Goal: Feedback & Contribution: Contribute content

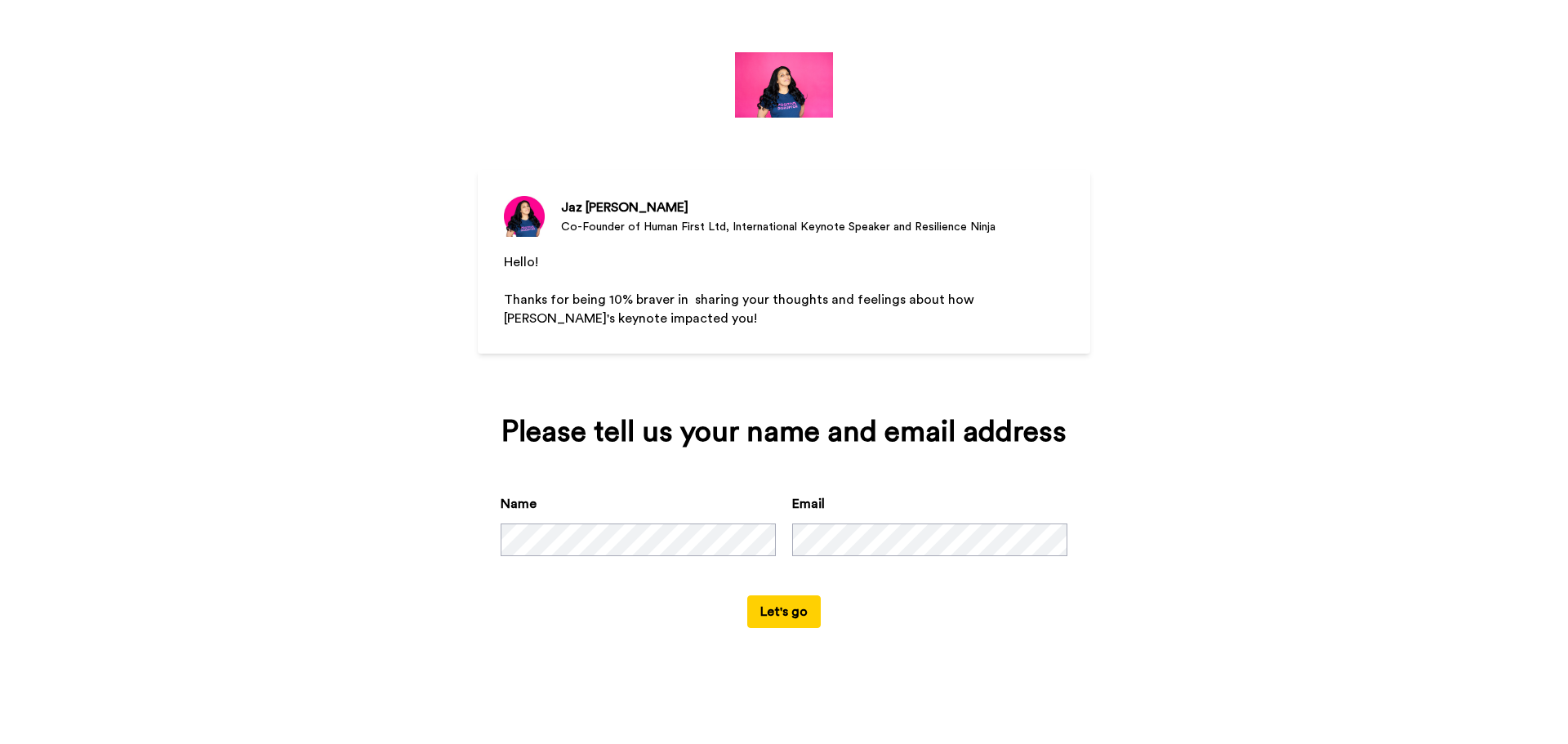
click at [759, 617] on button "Let's go" at bounding box center [784, 612] width 74 height 33
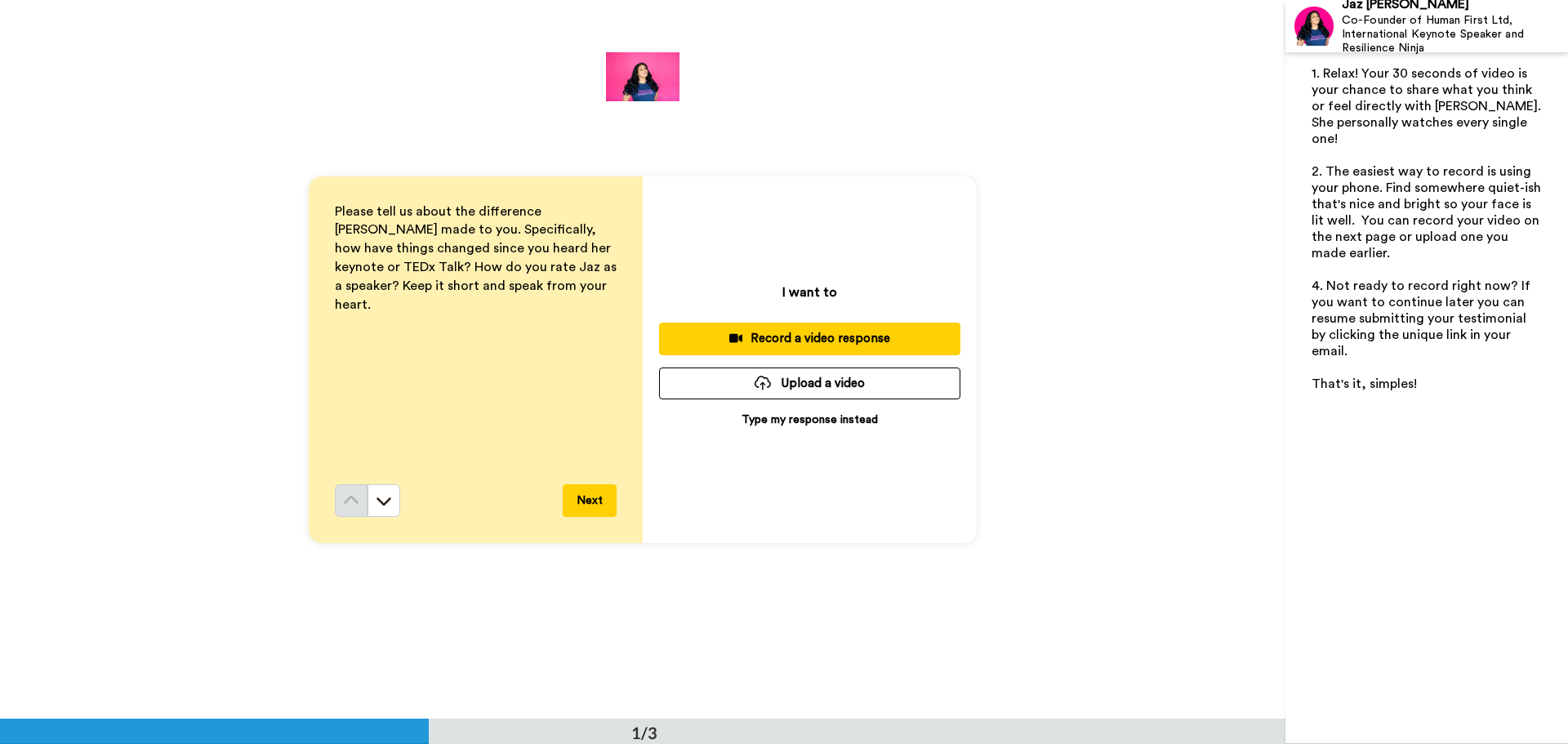
click at [818, 416] on p "Type my response instead" at bounding box center [809, 420] width 136 height 16
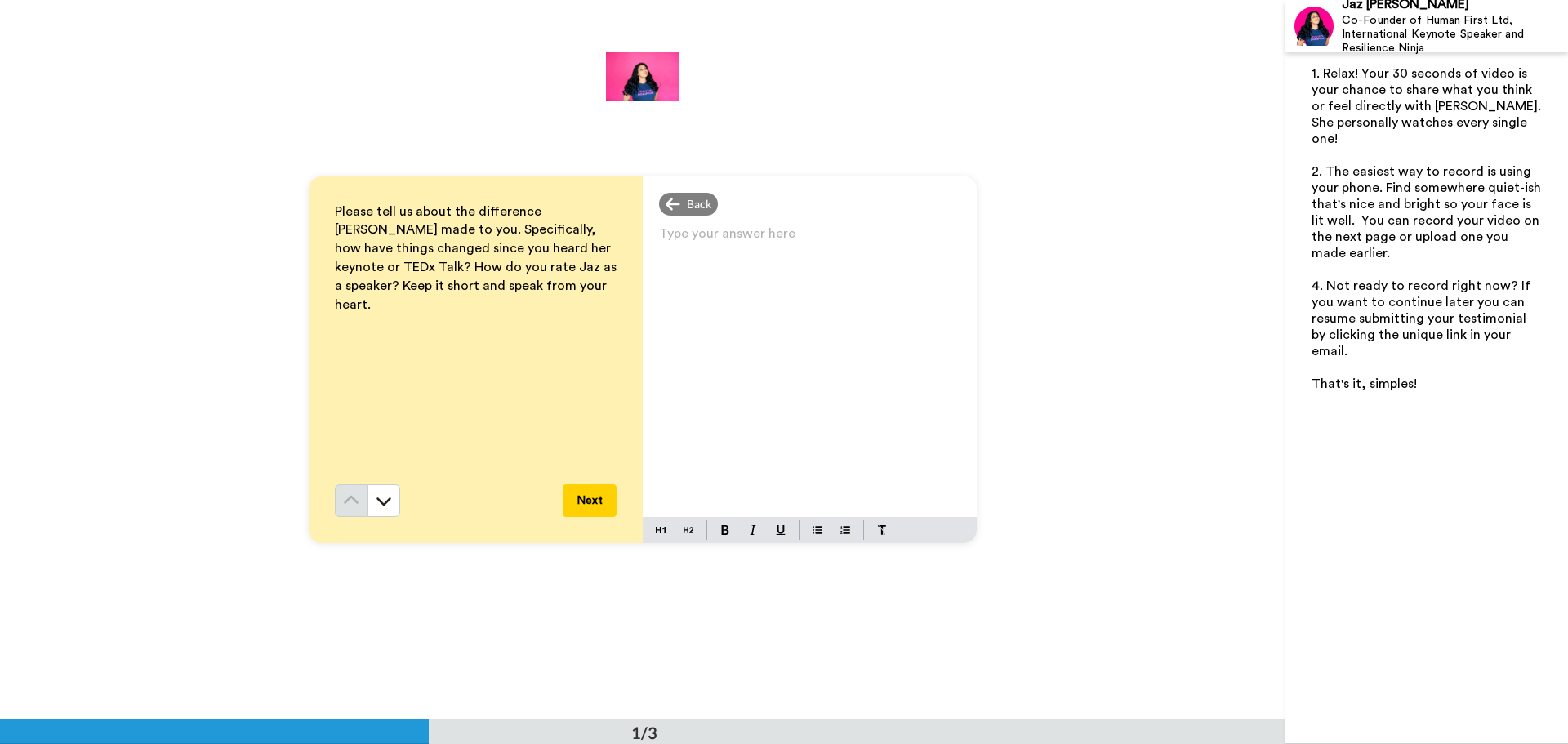
click at [818, 416] on div "Type your answer here ﻿" at bounding box center [809, 370] width 334 height 295
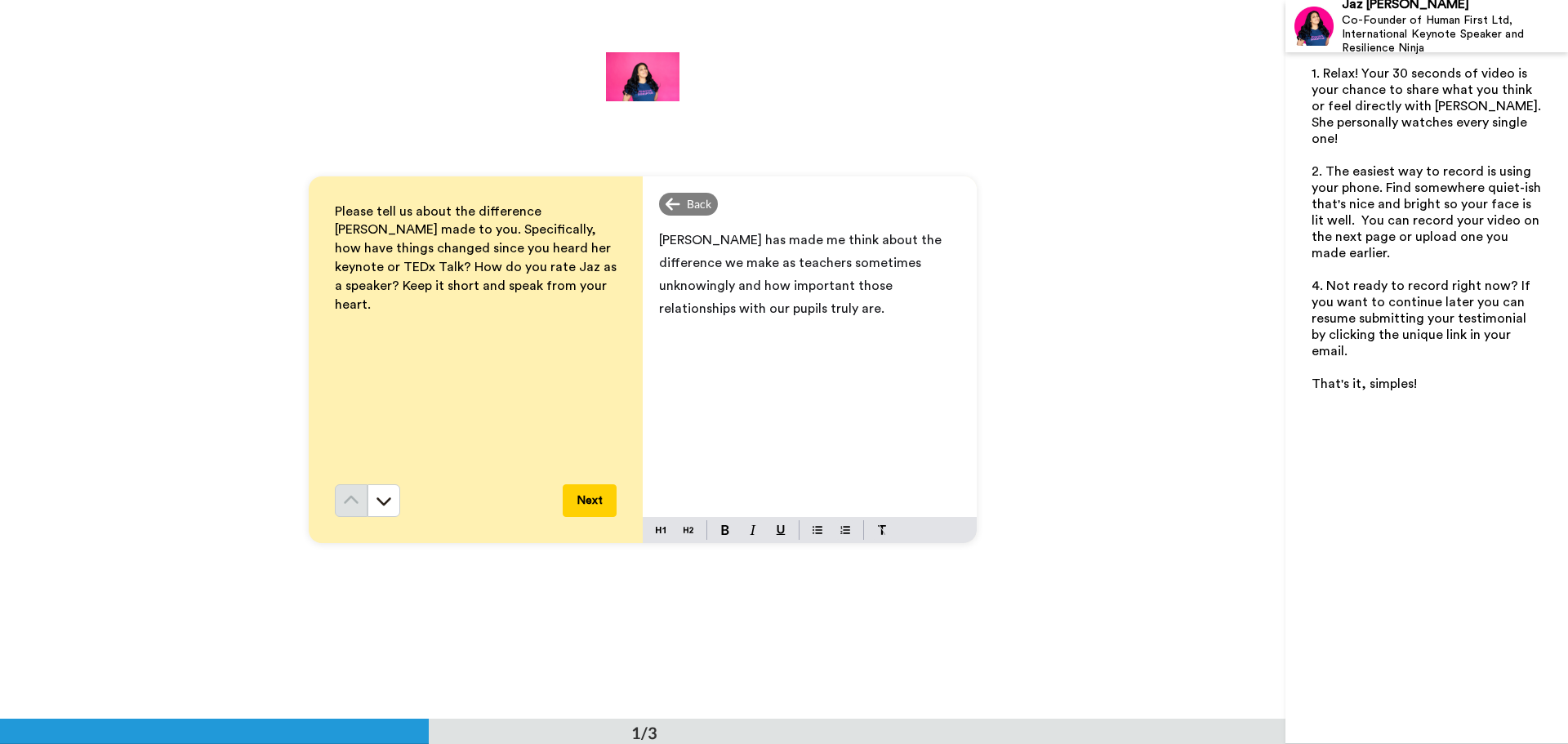
click at [606, 495] on button "Next" at bounding box center [589, 501] width 54 height 33
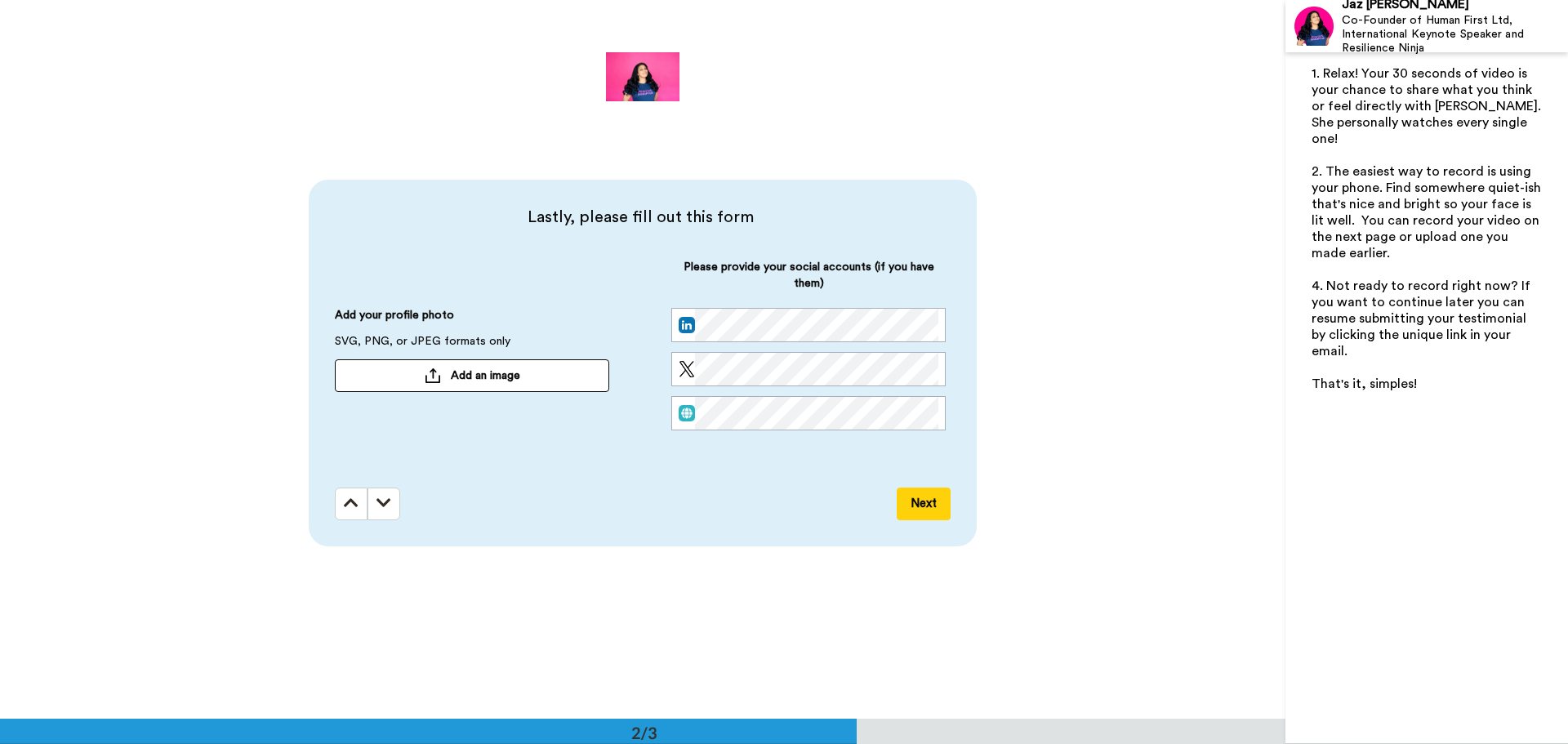
scroll to position [720, 0]
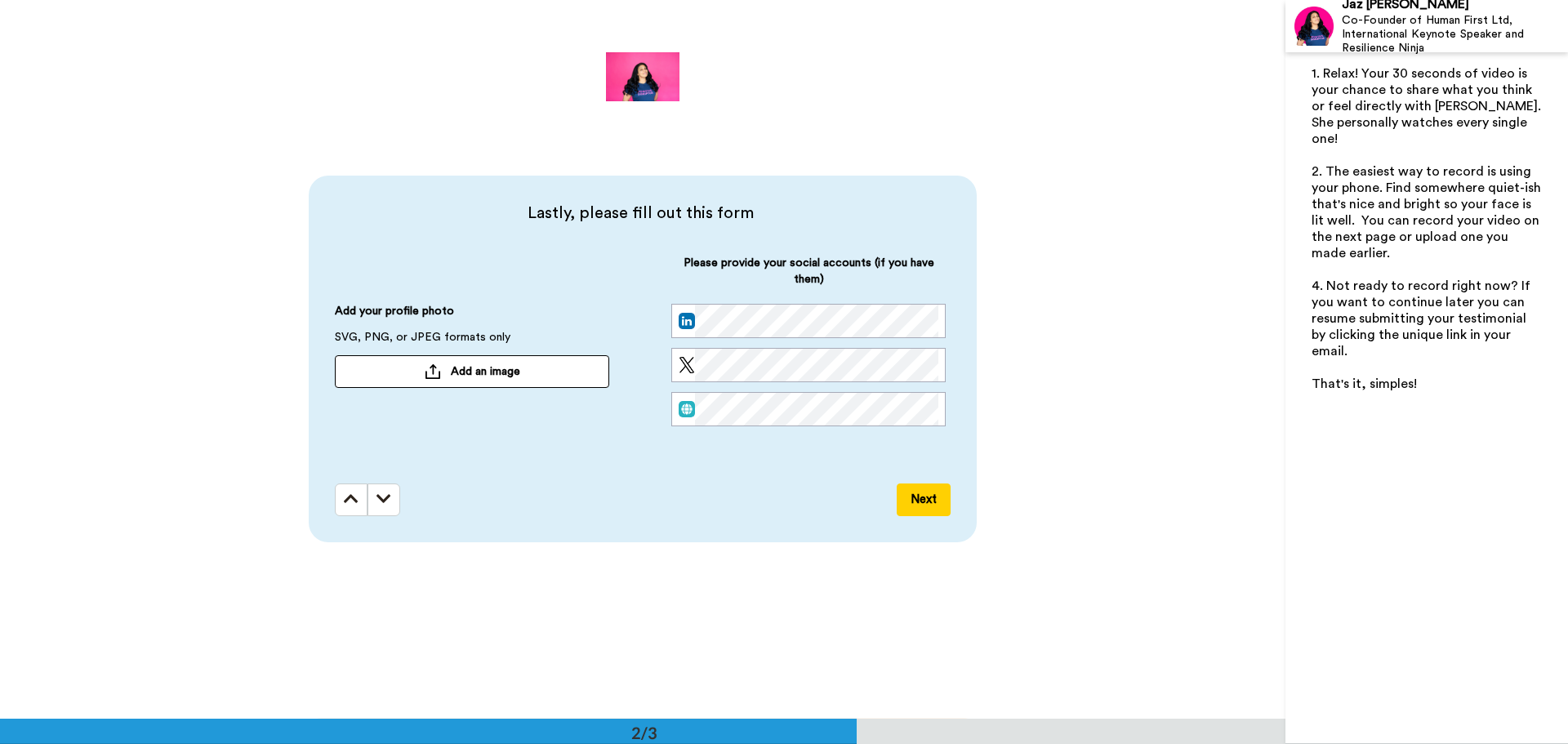
click at [918, 500] on button "Next" at bounding box center [923, 500] width 54 height 33
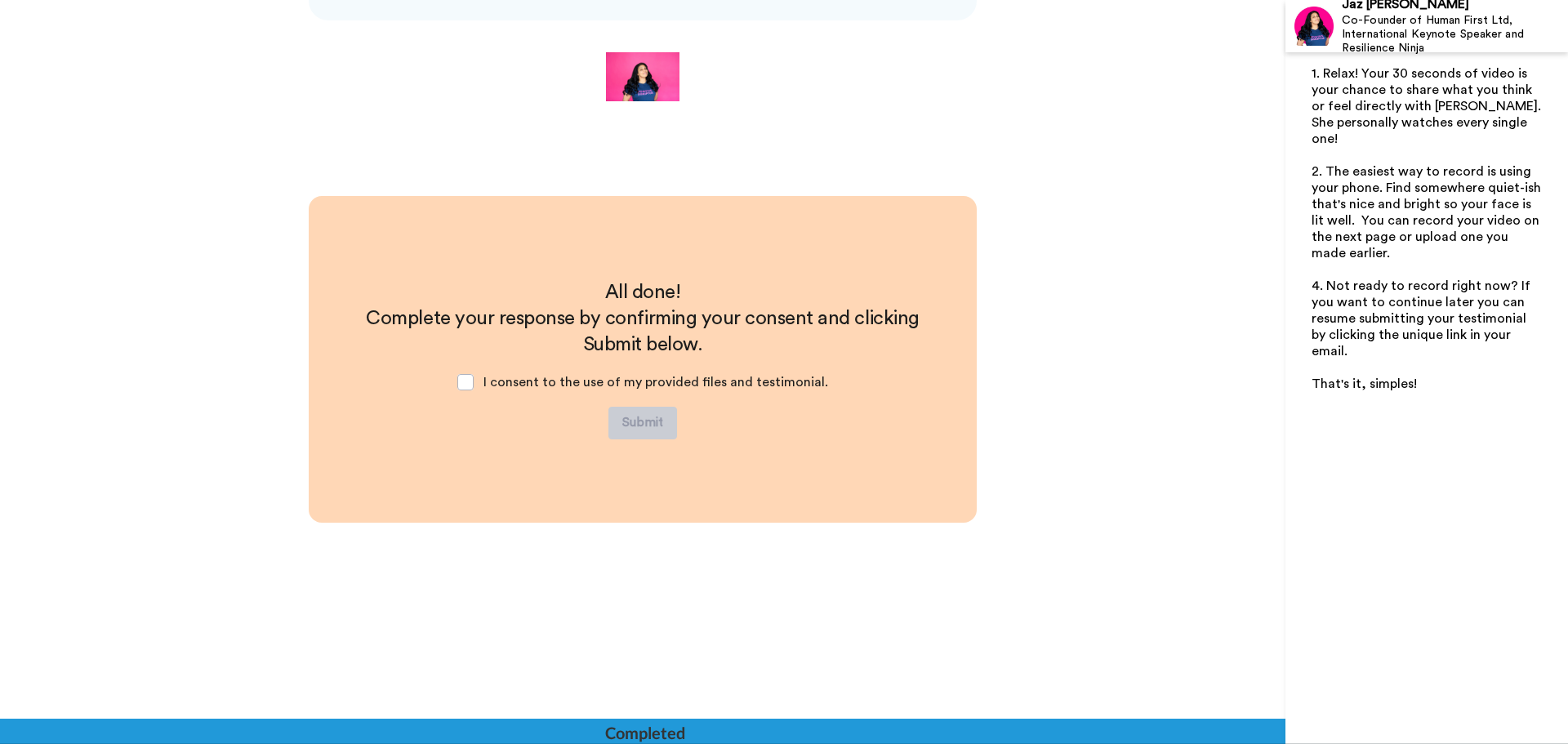
scroll to position [1243, 0]
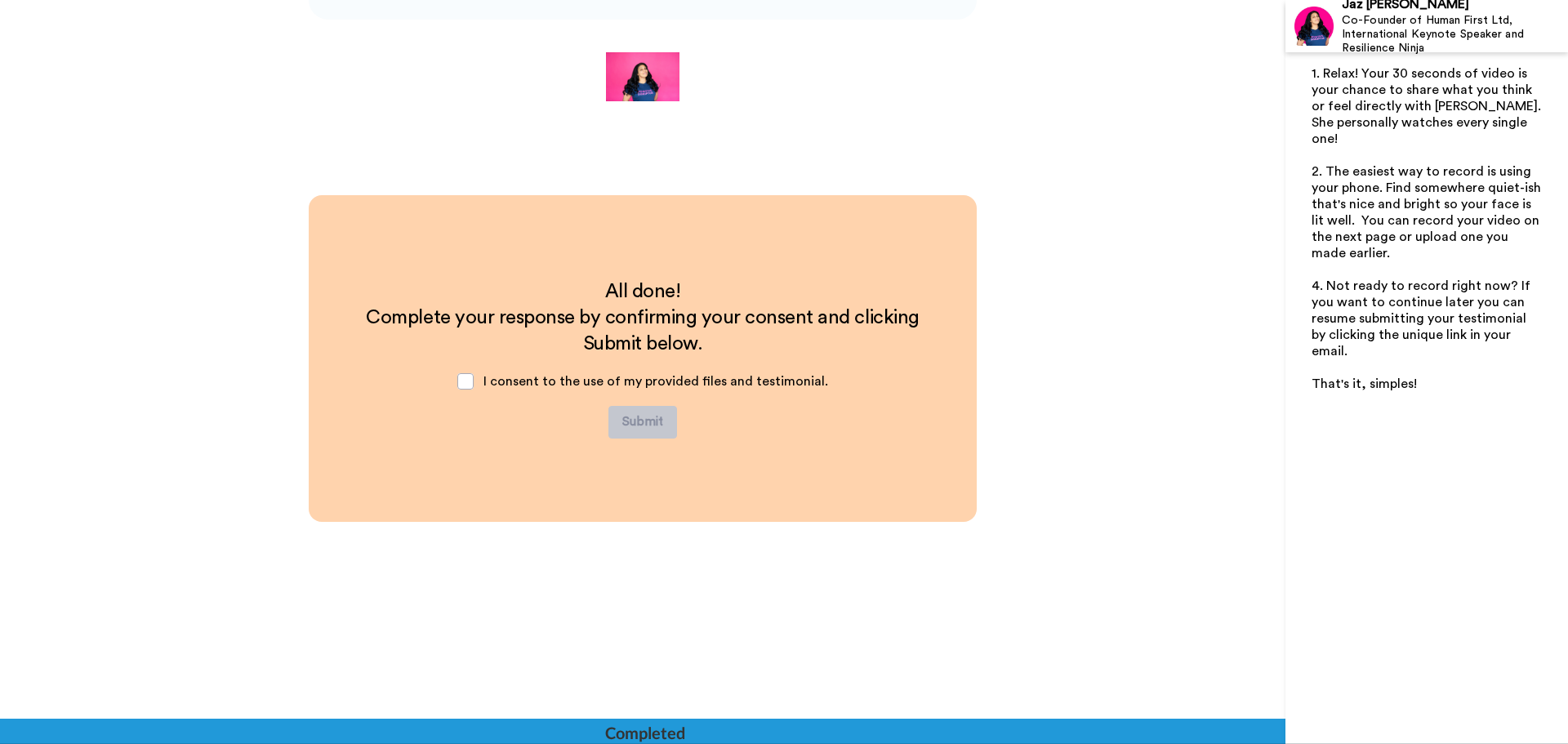
click at [555, 379] on span "I consent to the use of my provided files and testimonial." at bounding box center [656, 381] width 345 height 13
click at [468, 378] on span at bounding box center [465, 381] width 16 height 16
click at [672, 418] on button "Submit" at bounding box center [642, 422] width 69 height 33
